Goal: Check status

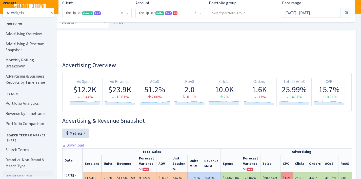
select select "2713864224225319"
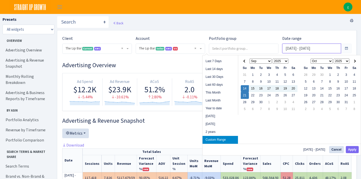
click at [319, 47] on input "Sep 14, 2025 - Sep 21, 2025" at bounding box center [311, 49] width 59 height 10
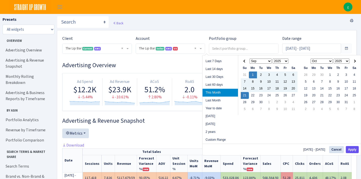
click at [352, 150] on button "Apply" at bounding box center [352, 149] width 13 height 7
type input "[DATE] - [DATE]"
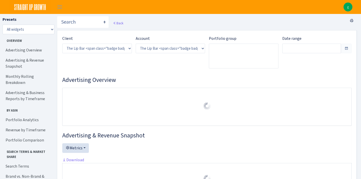
select select "2713864224225319"
type input "[DATE] - [DATE]"
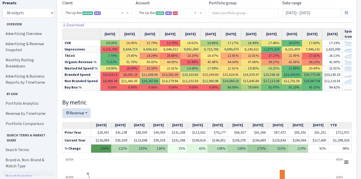
scroll to position [195, 0]
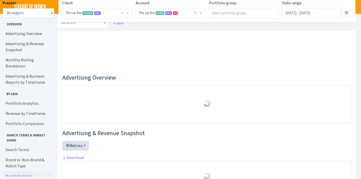
select select "2713864224225319"
